Goal: Communication & Community: Answer question/provide support

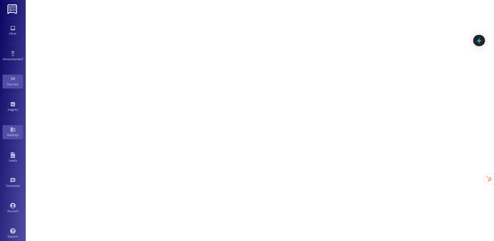
click at [12, 131] on icon at bounding box center [13, 129] width 6 height 6
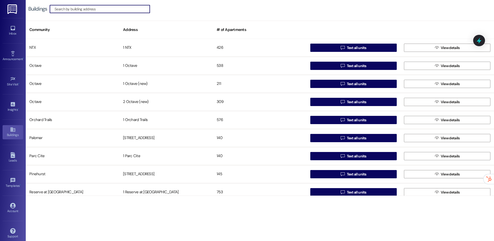
scroll to position [602, 0]
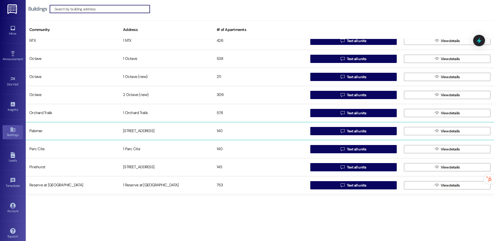
click at [215, 130] on div "140" at bounding box center [260, 131] width 94 height 10
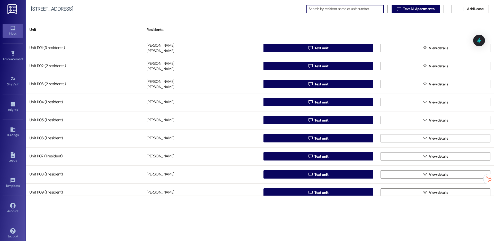
click at [17, 33] on div "Inbox" at bounding box center [13, 33] width 26 height 5
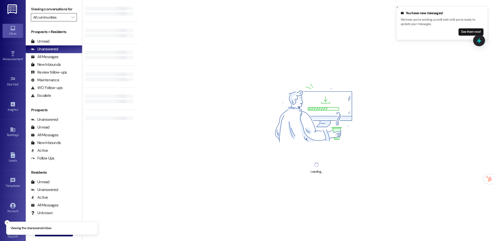
click at [63, 16] on input "All communities" at bounding box center [51, 17] width 36 height 8
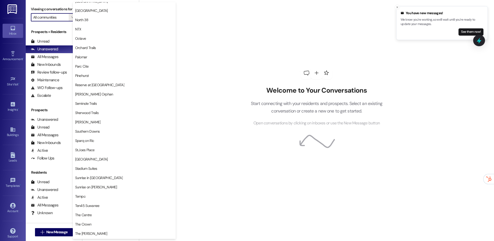
scroll to position [261, 0]
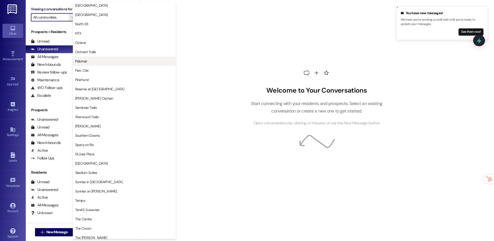
click at [102, 65] on button "Palomar" at bounding box center [124, 60] width 103 height 9
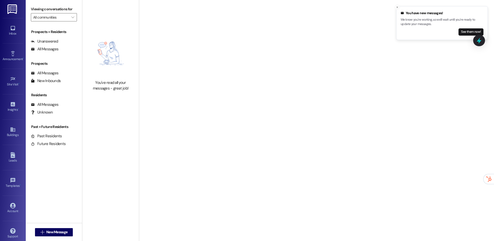
type input "Palomar"
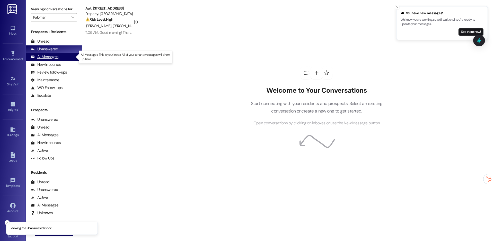
click at [47, 56] on div "All Messages" at bounding box center [45, 56] width 28 height 5
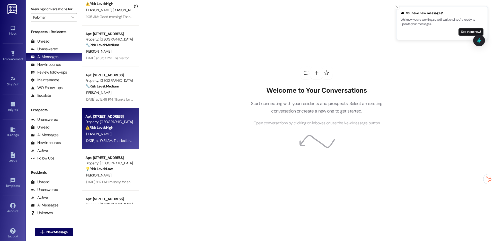
scroll to position [16, 0]
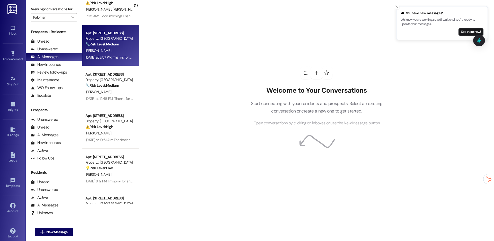
click at [112, 53] on div "[PERSON_NAME]" at bounding box center [109, 50] width 49 height 6
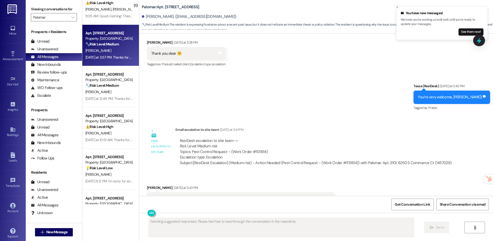
scroll to position [513, 0]
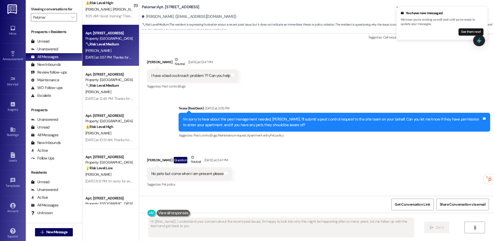
type textarea "Hi {{first_name}}, I understand your concern about the recent pest issues. I'm …"
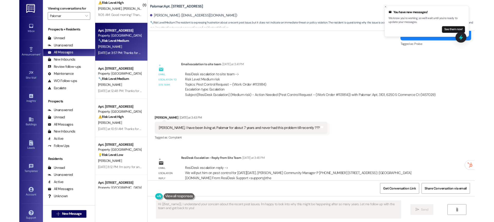
scroll to position [560, 0]
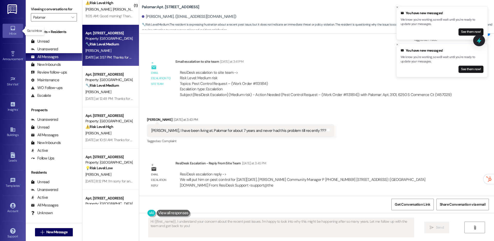
click at [12, 32] on div "Inbox" at bounding box center [13, 33] width 26 height 5
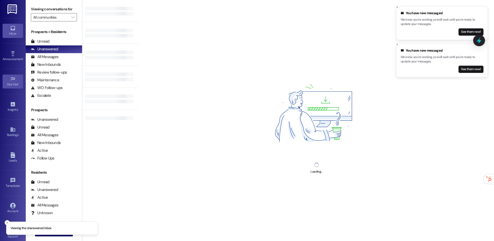
click at [11, 79] on icon at bounding box center [13, 79] width 6 height 6
